Goal: Task Accomplishment & Management: Manage account settings

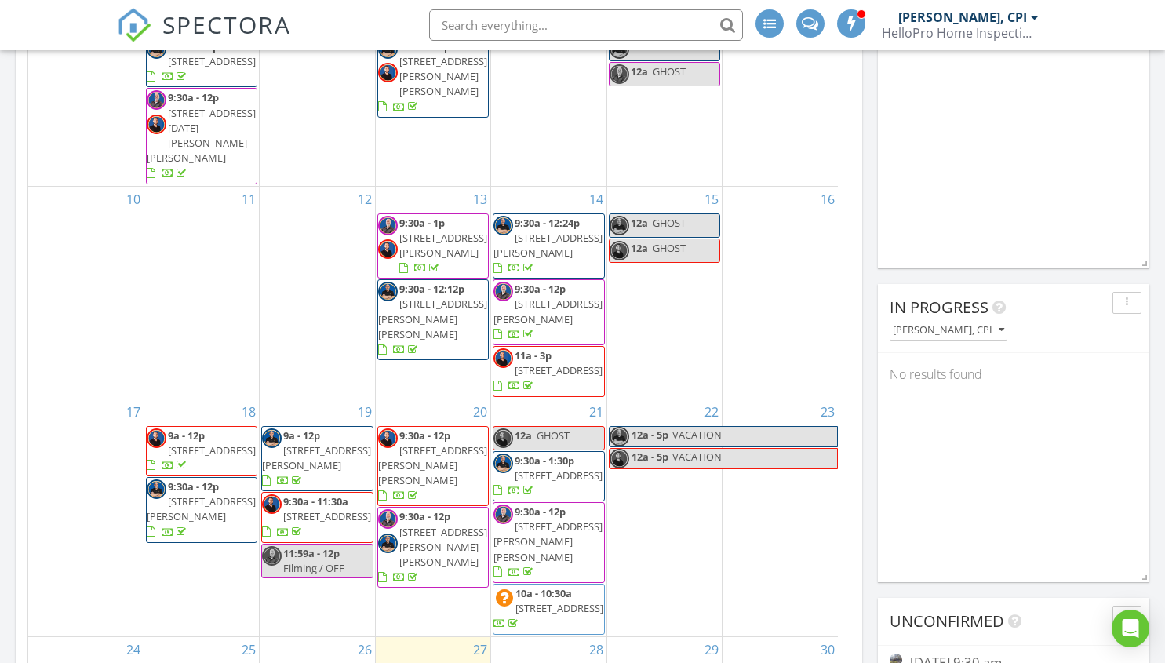
scroll to position [471, 0]
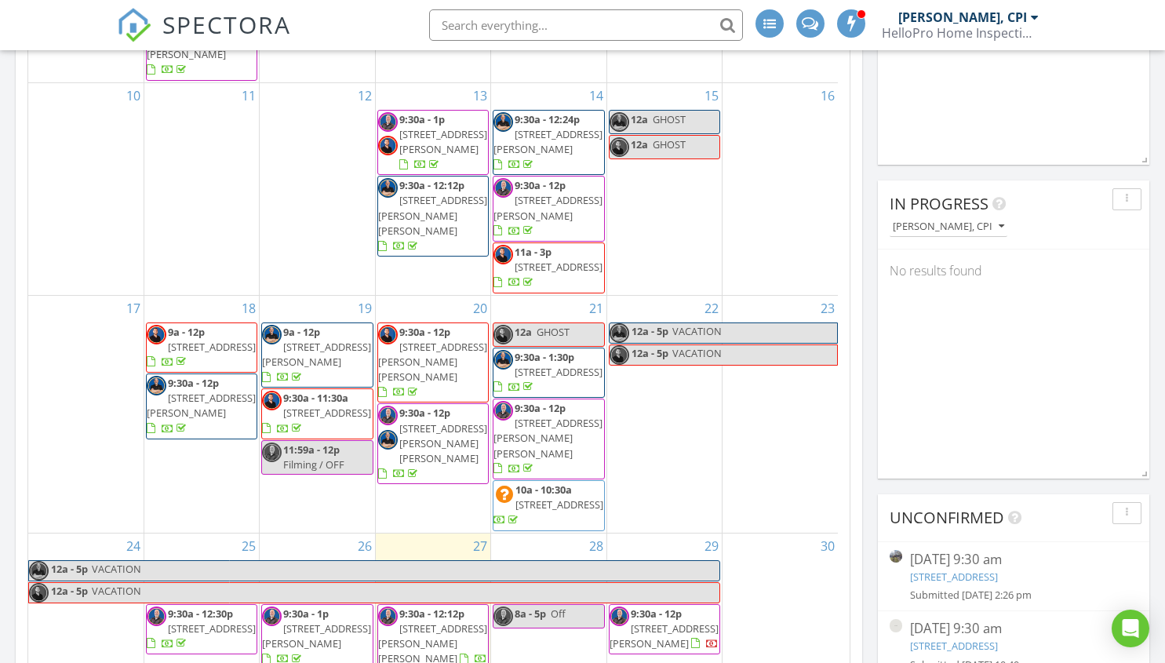
click at [414, 621] on span "113 Perry Hill Rd, Easley 29640" at bounding box center [432, 643] width 109 height 44
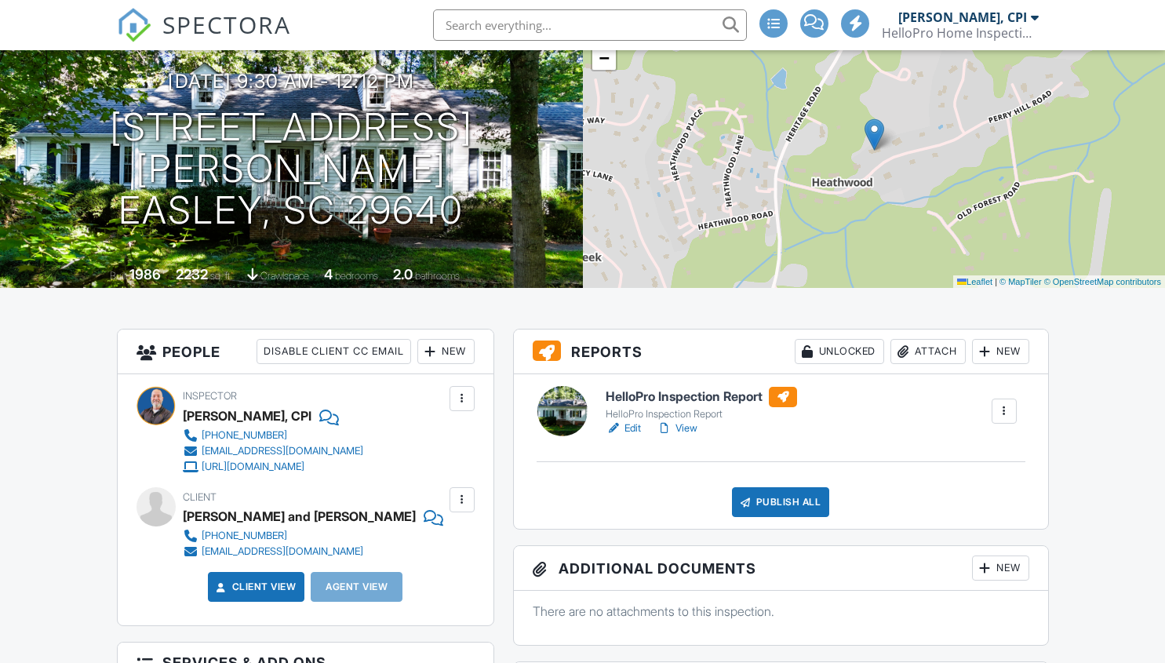
scroll to position [157, 0]
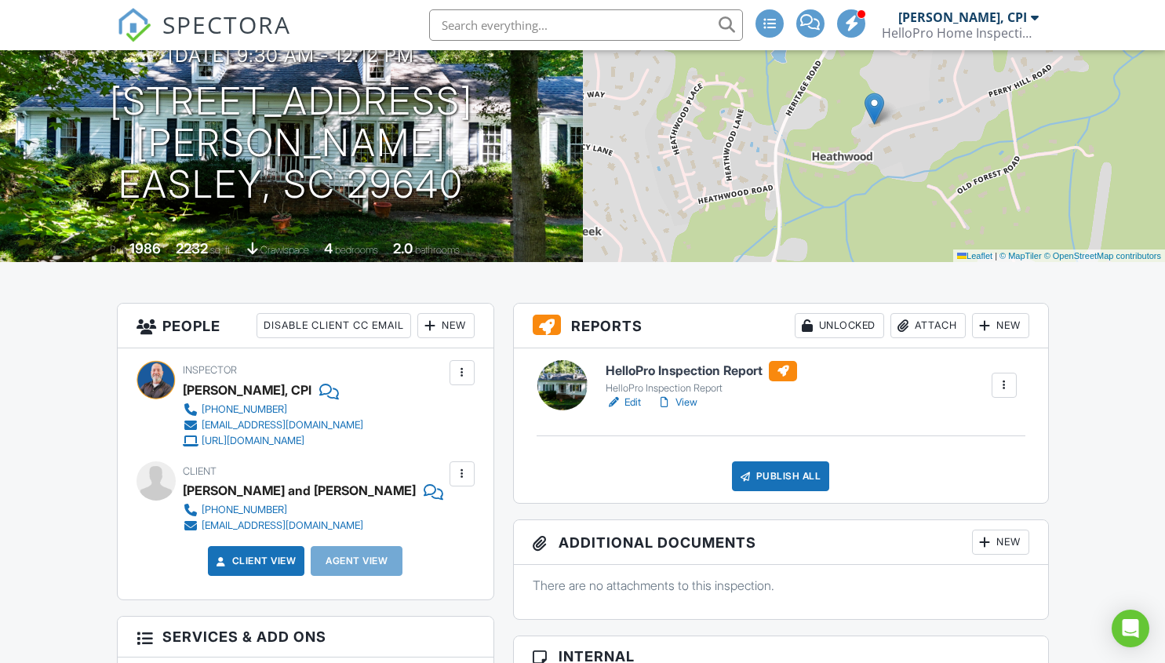
click at [684, 402] on link "View" at bounding box center [677, 403] width 41 height 16
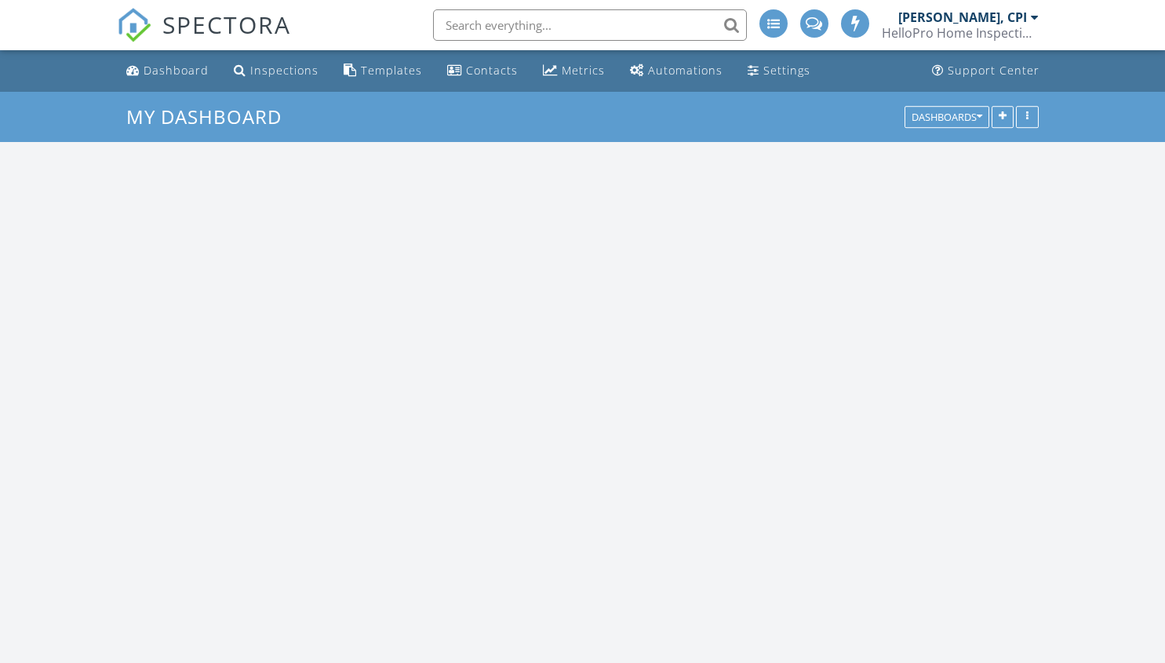
scroll to position [2080, 1189]
